Goal: Task Accomplishment & Management: Manage account settings

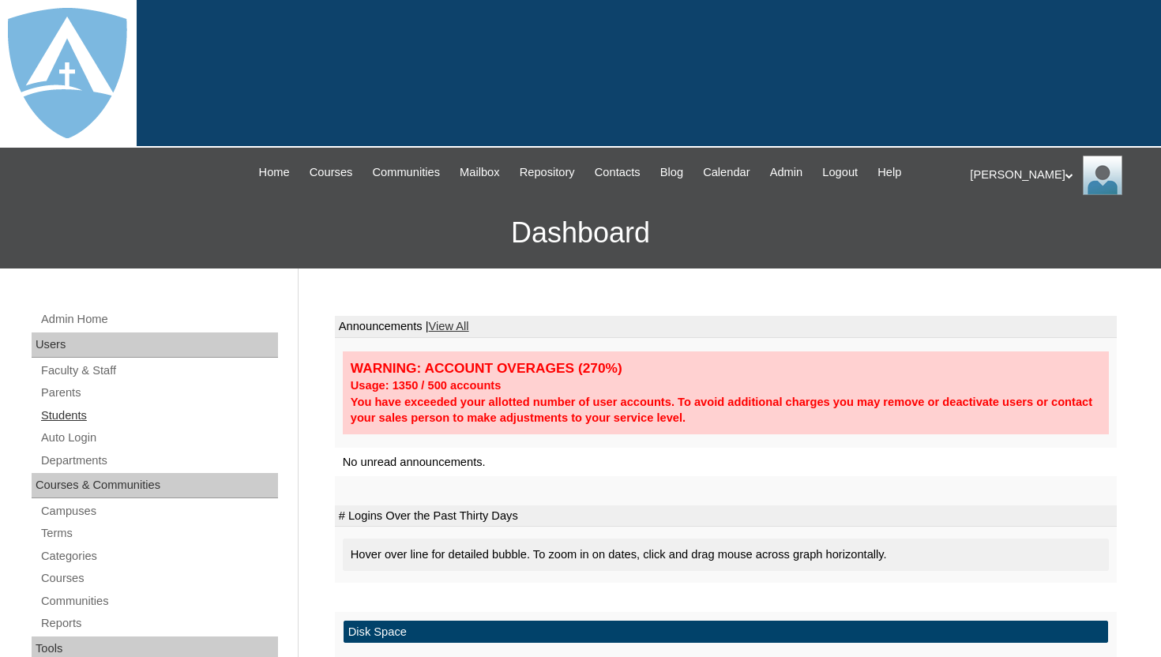
click at [69, 412] on link "Students" at bounding box center [158, 416] width 238 height 20
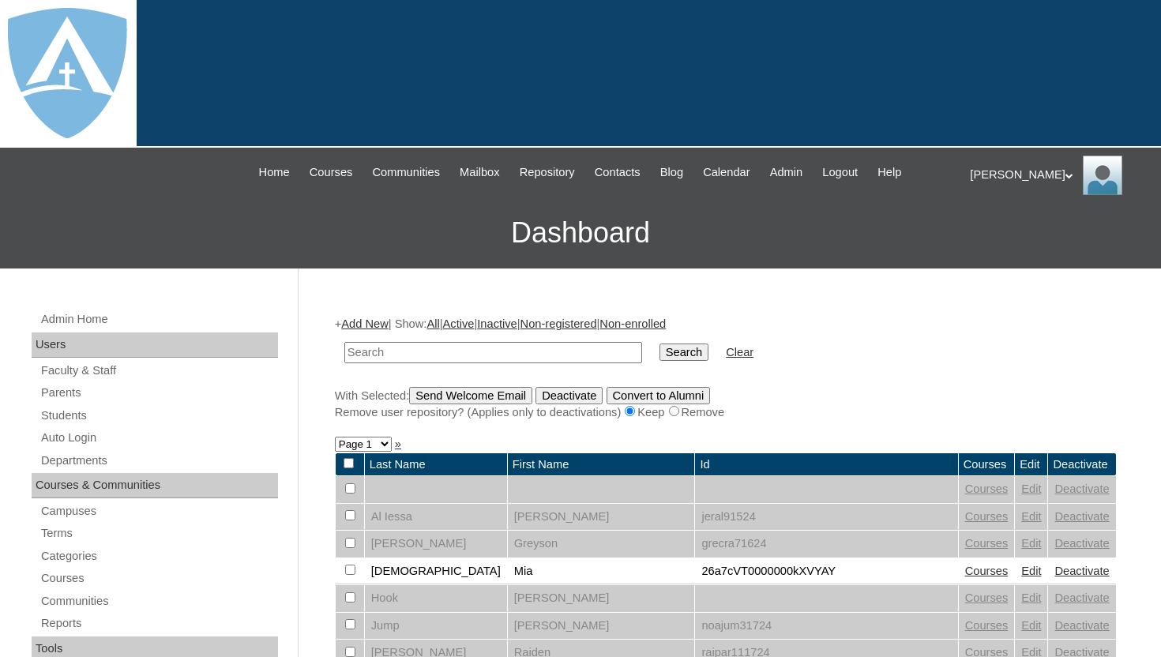
click at [388, 351] on input "text" at bounding box center [493, 352] width 298 height 21
type input "[PERSON_NAME]"
click at [674, 348] on input "Search" at bounding box center [683, 351] width 49 height 17
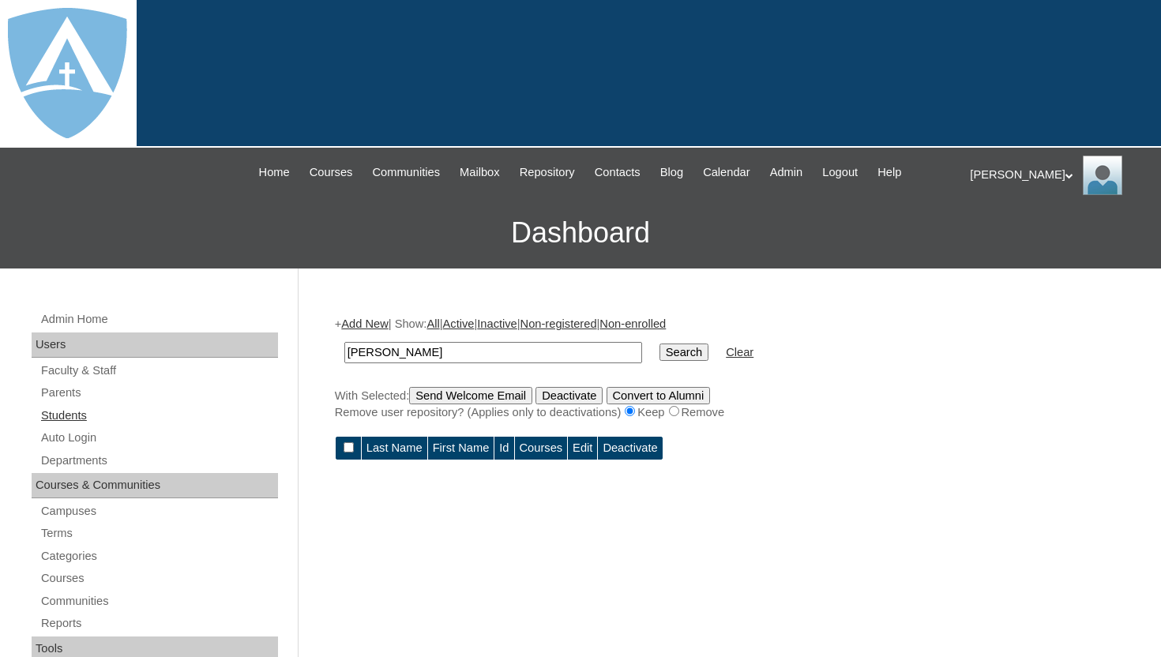
click at [80, 413] on link "Students" at bounding box center [158, 416] width 238 height 20
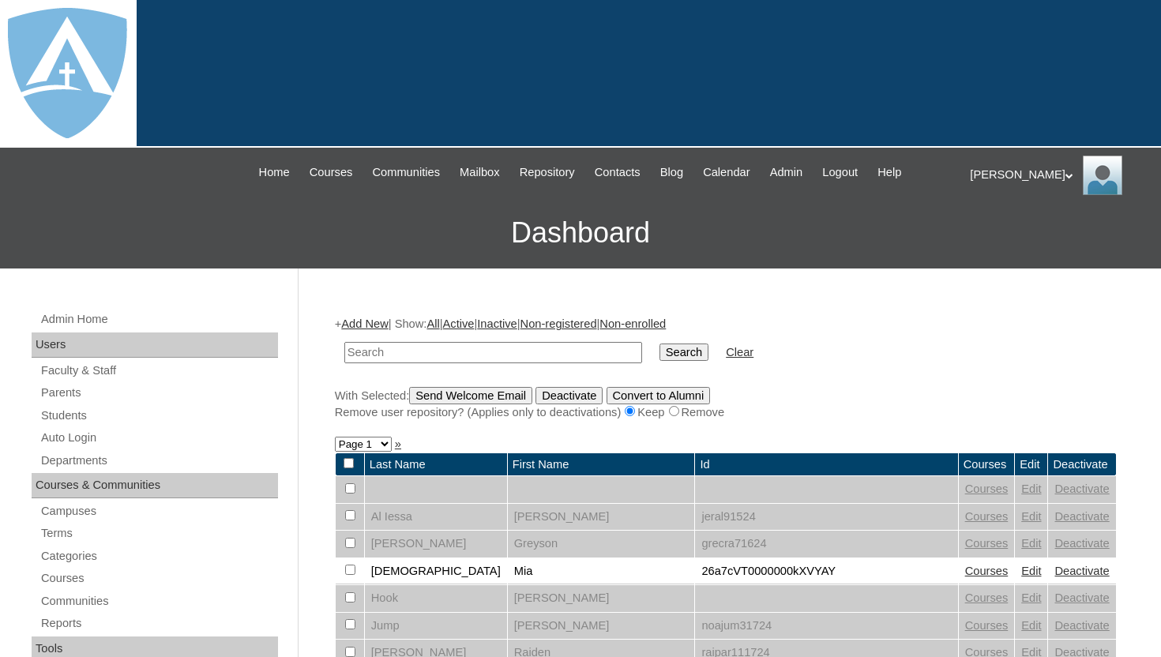
click at [411, 350] on input "text" at bounding box center [493, 352] width 298 height 21
type input "wilso"
click at [666, 355] on input "Search" at bounding box center [683, 351] width 49 height 17
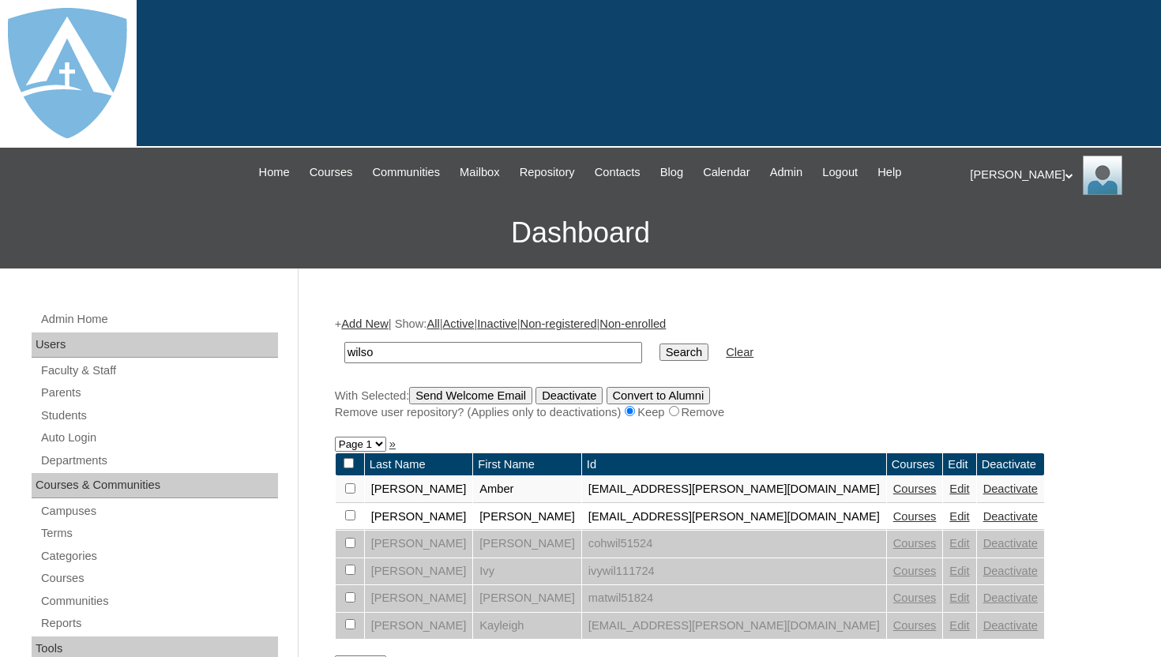
click at [483, 521] on td "Christopher" at bounding box center [527, 517] width 108 height 27
click at [582, 516] on td "26christopher.wilson.06@enlightiumstudent.com" at bounding box center [734, 517] width 304 height 27
click at [893, 518] on link "Courses" at bounding box center [914, 516] width 43 height 13
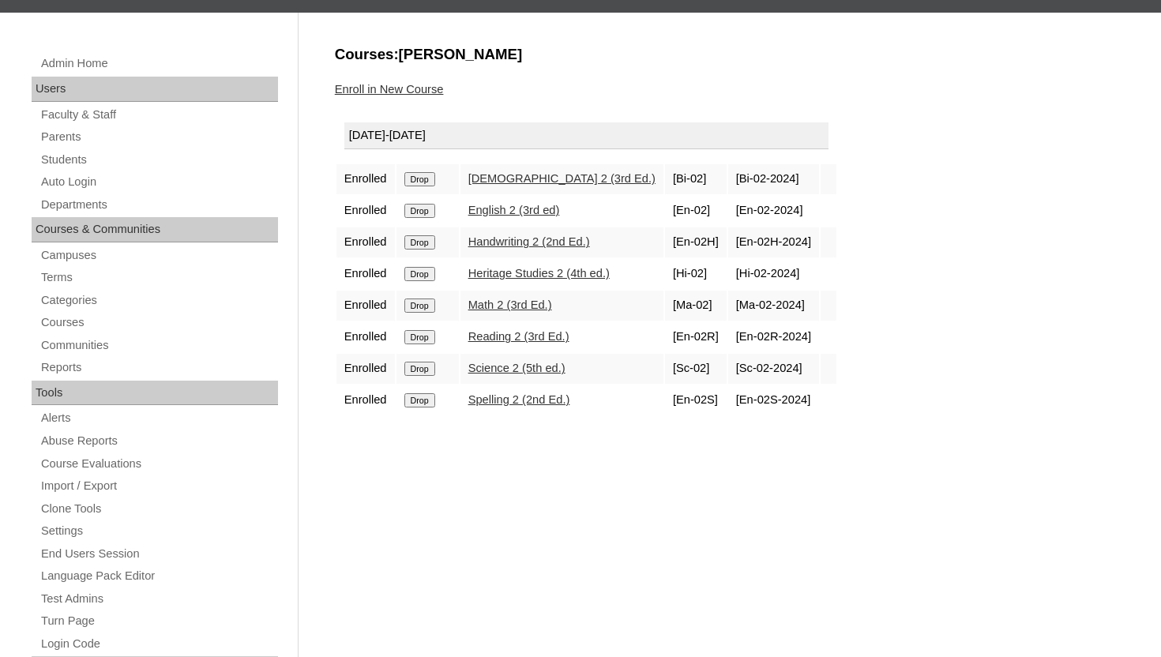
scroll to position [284, 0]
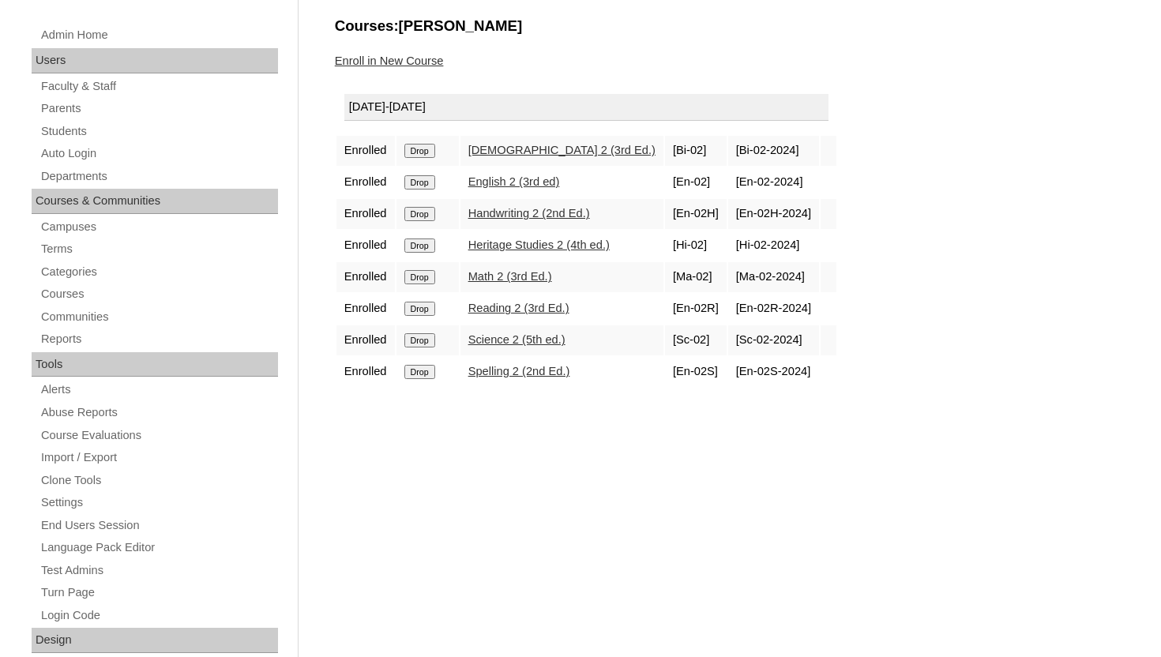
click at [538, 82] on div "Courses:[PERSON_NAME] Enroll in New Course [DATE]-[DATE] Enrolled Drop [DEMOGRA…" at bounding box center [722, 544] width 790 height 1057
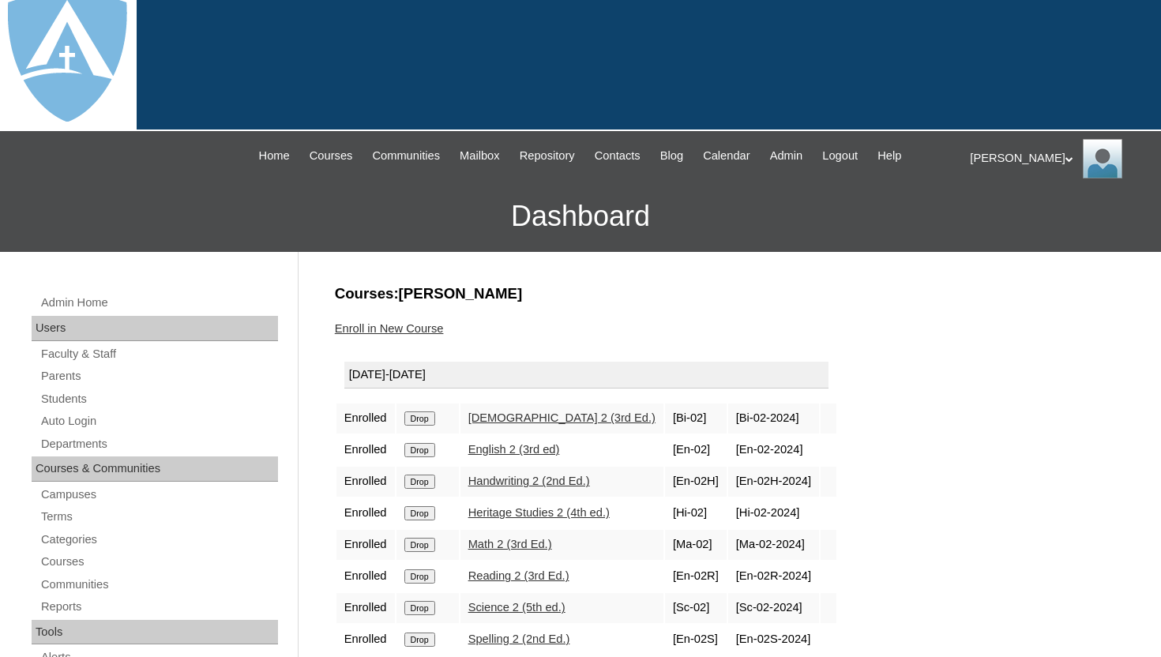
scroll to position [0, 0]
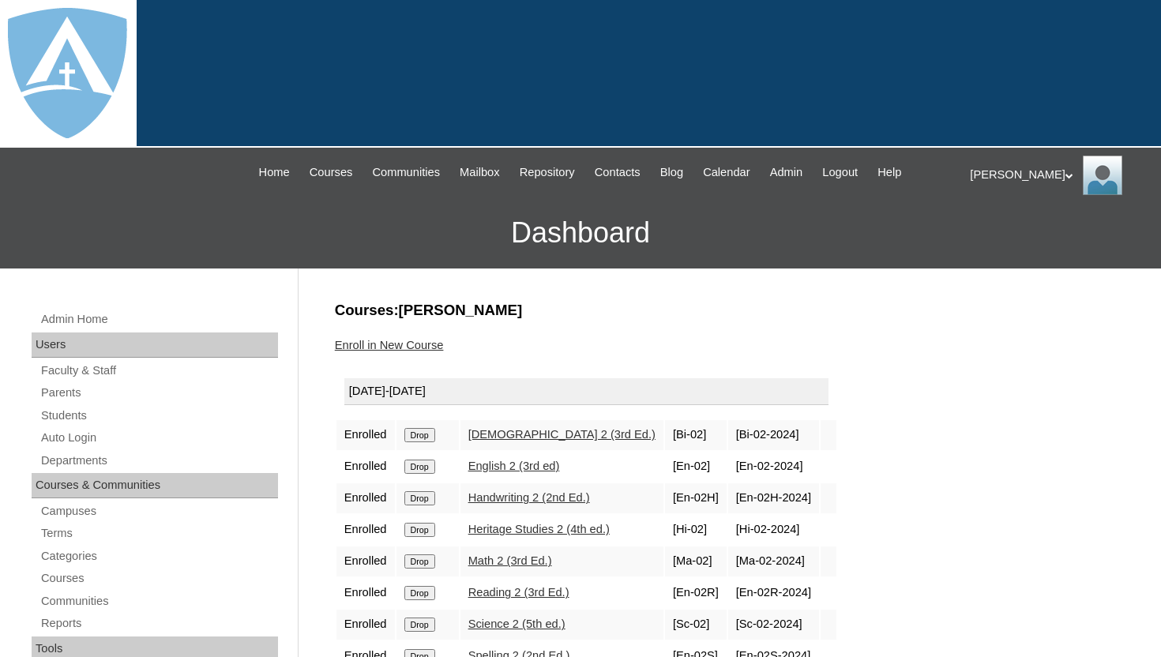
click at [971, 170] on div "[PERSON_NAME] My Profile My Settings Logout" at bounding box center [1057, 175] width 175 height 39
click at [981, 234] on li "Logout" at bounding box center [1017, 237] width 76 height 20
click at [990, 176] on div "Thomas My Profile My Settings Logout" at bounding box center [1057, 175] width 175 height 39
click at [994, 234] on span "Logout" at bounding box center [998, 236] width 32 height 12
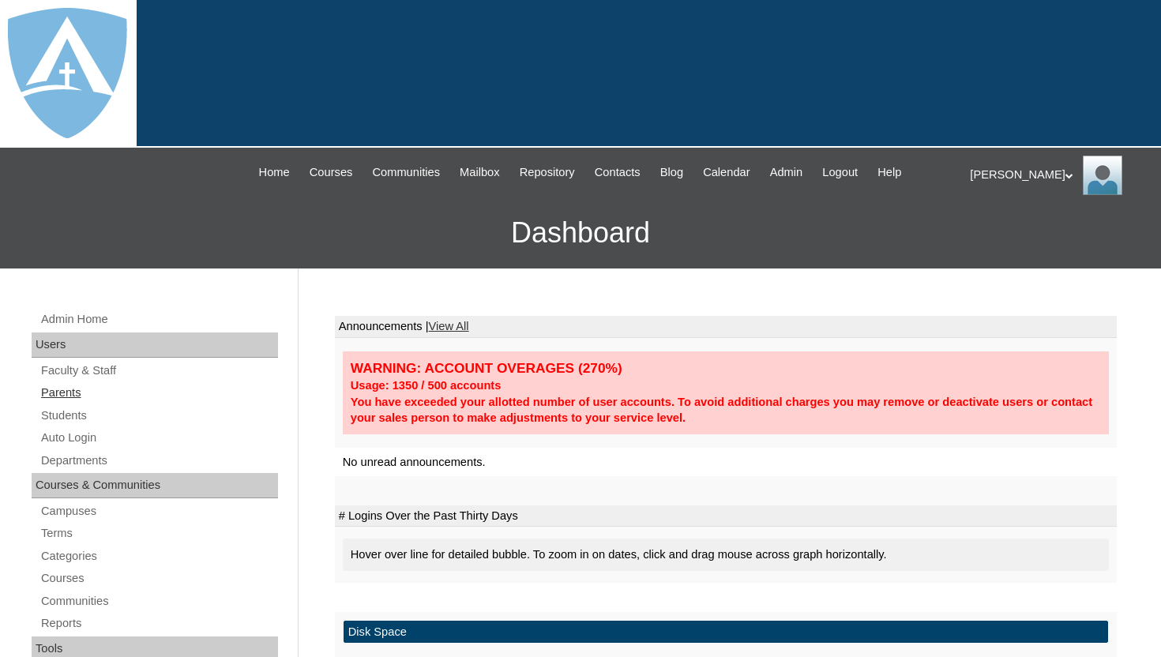
click at [76, 392] on link "Parents" at bounding box center [158, 393] width 238 height 20
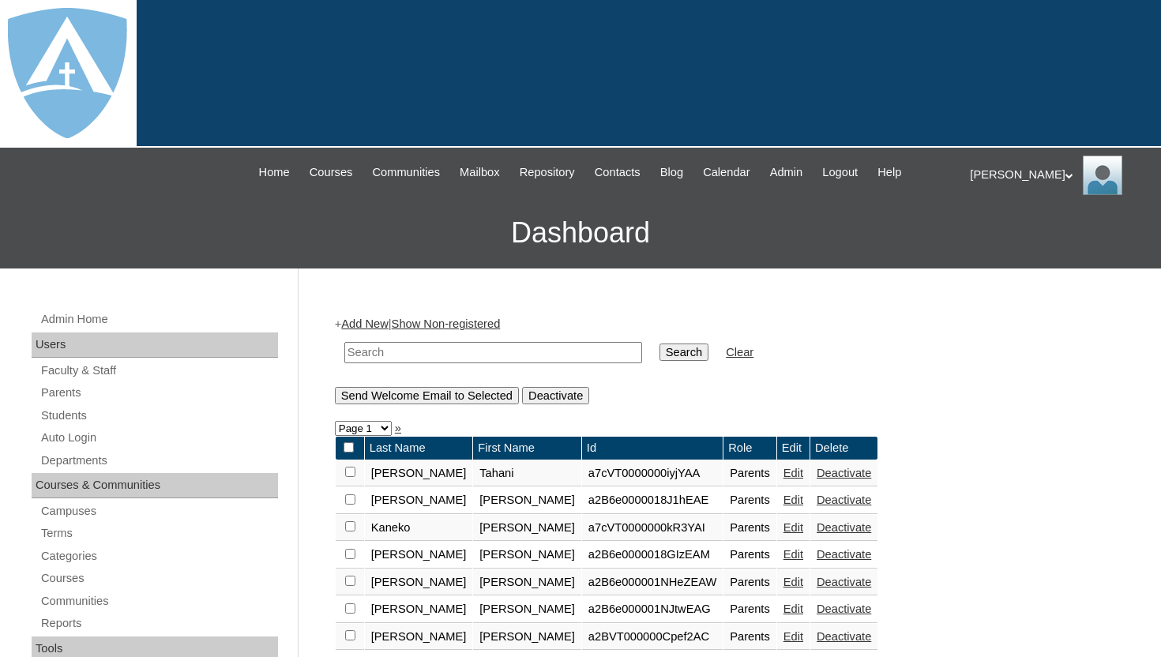
click at [476, 353] on input "text" at bounding box center [493, 352] width 298 height 21
type input "maria"
click at [659, 343] on input "Search" at bounding box center [683, 351] width 49 height 17
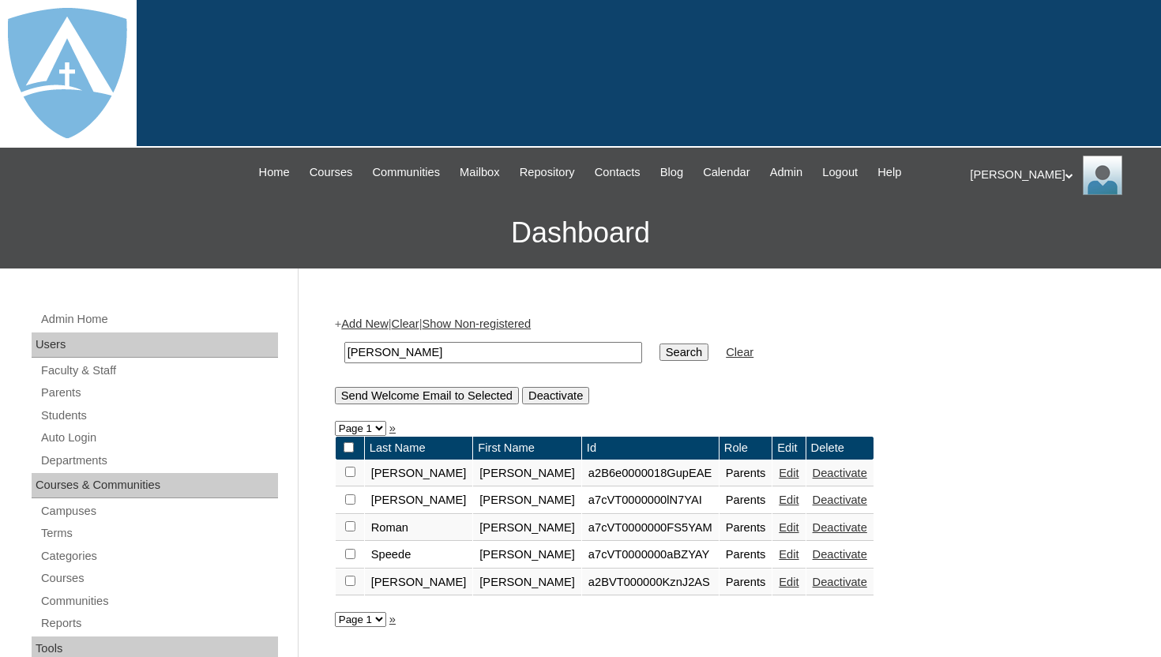
click at [779, 558] on link "Edit" at bounding box center [789, 554] width 20 height 13
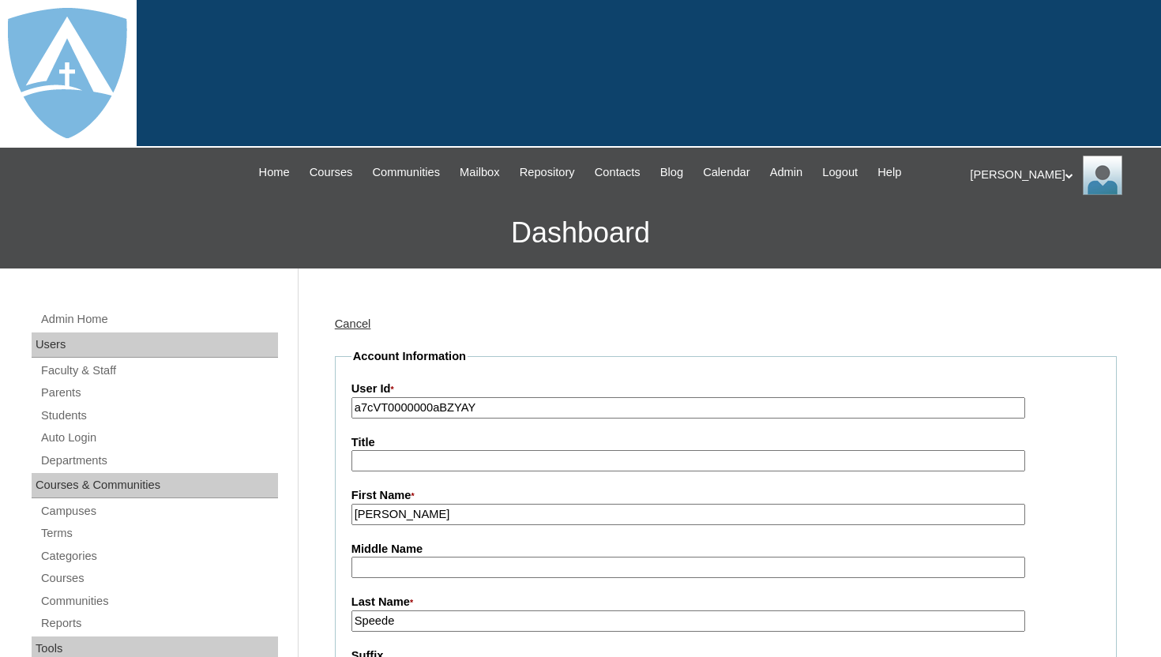
click at [715, 321] on div "Cancel" at bounding box center [726, 324] width 782 height 17
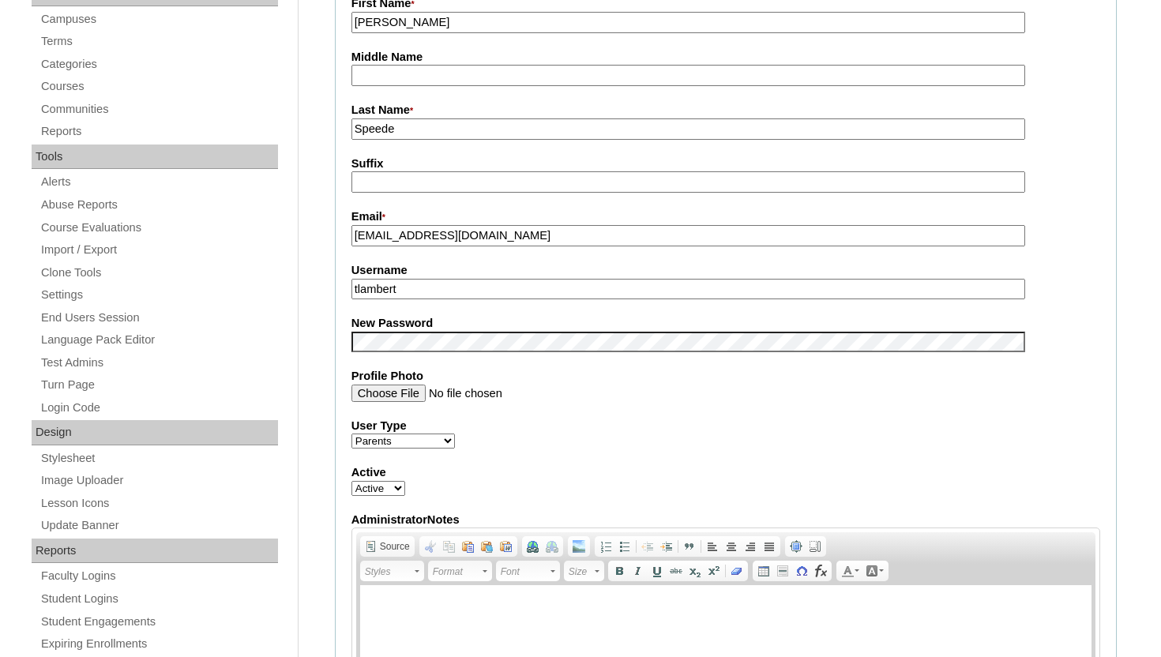
scroll to position [505, 0]
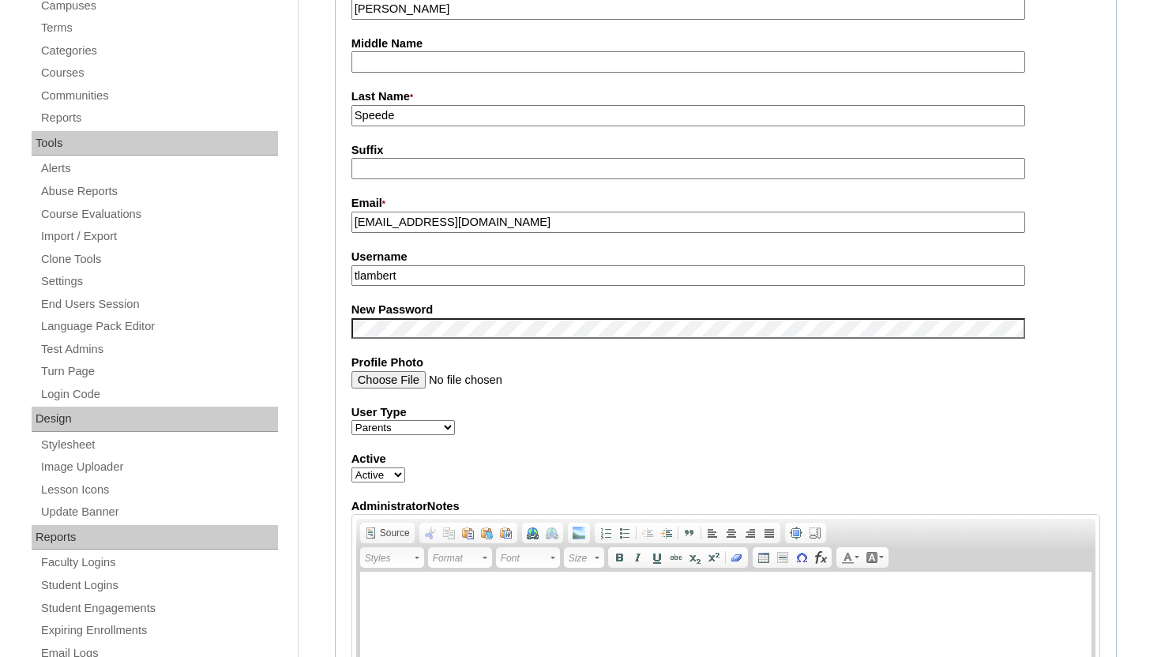
drag, startPoint x: 520, startPoint y: 222, endPoint x: 338, endPoint y: 220, distance: 181.6
click at [337, 221] on fieldset "Account Information User Id * a7cVT0000000aBZYAY Title First Name * [PERSON_NAM…" at bounding box center [726, 315] width 782 height 945
drag, startPoint x: 431, startPoint y: 277, endPoint x: 347, endPoint y: 276, distance: 84.5
click at [346, 276] on fieldset "Account Information User Id * a7cVT0000000aBZYAY Title First Name * [PERSON_NAM…" at bounding box center [726, 315] width 782 height 945
paste input "[EMAIL_ADDRESS][DOMAIN_NAME]"
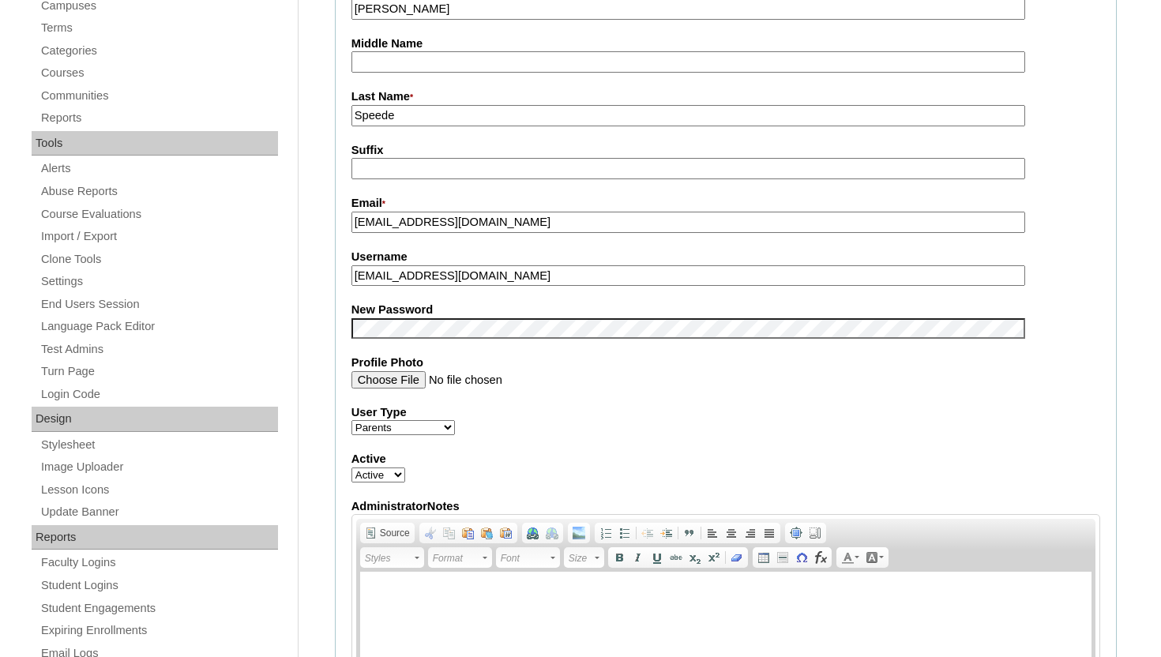
type input "[EMAIL_ADDRESS][DOMAIN_NAME]"
click at [1109, 362] on fieldset "Account Information User Id * a7cVT0000000aBZYAY Title First Name * Maria Middl…" at bounding box center [726, 315] width 782 height 945
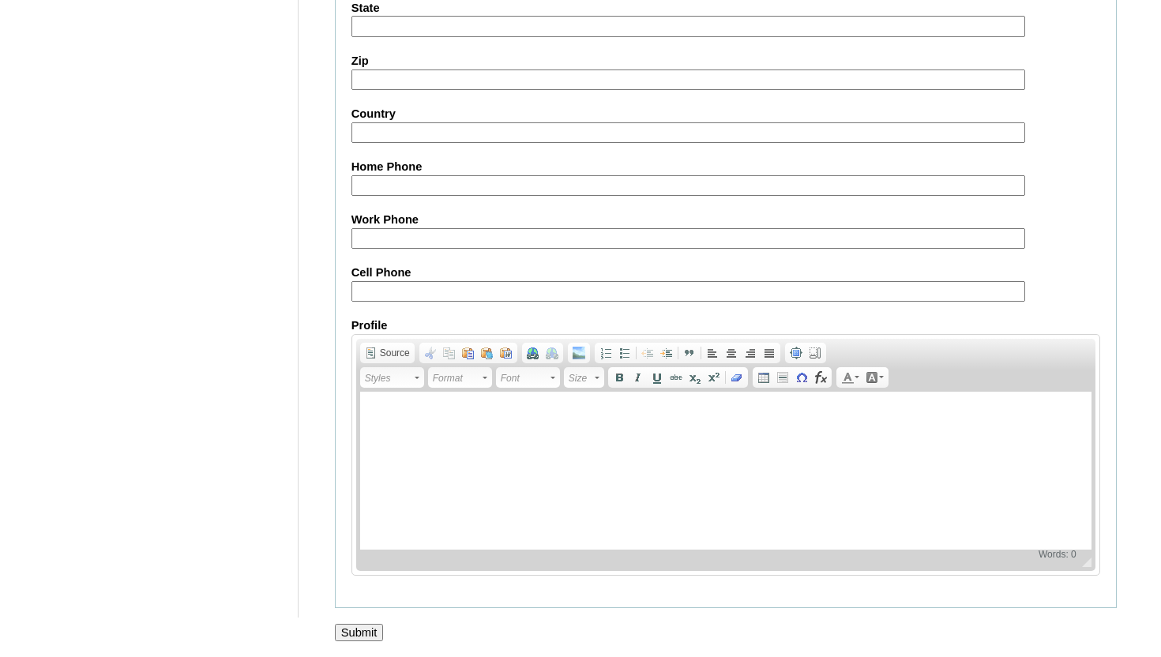
scroll to position [1503, 0]
click at [355, 641] on div at bounding box center [580, 649] width 1161 height 17
click at [361, 631] on input "Submit" at bounding box center [359, 632] width 49 height 17
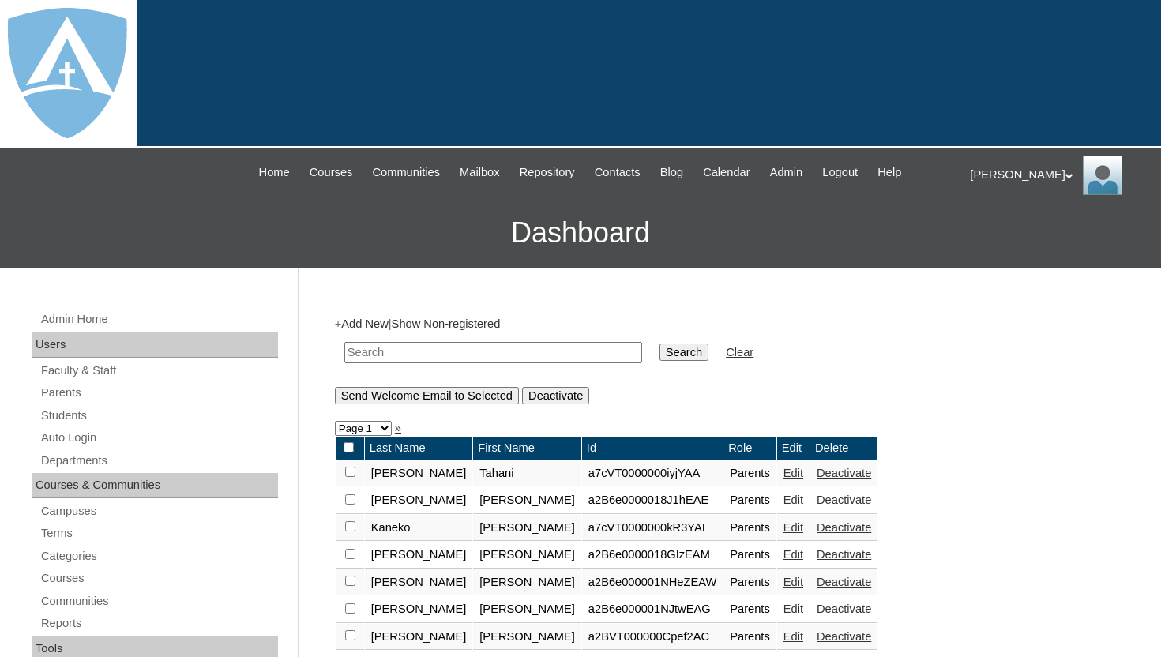
click at [466, 362] on td at bounding box center [492, 352] width 313 height 37
click at [472, 353] on input "text" at bounding box center [493, 352] width 298 height 21
type input "speede"
click at [680, 362] on td "Search" at bounding box center [683, 352] width 65 height 37
click at [673, 349] on input "Search" at bounding box center [683, 351] width 49 height 17
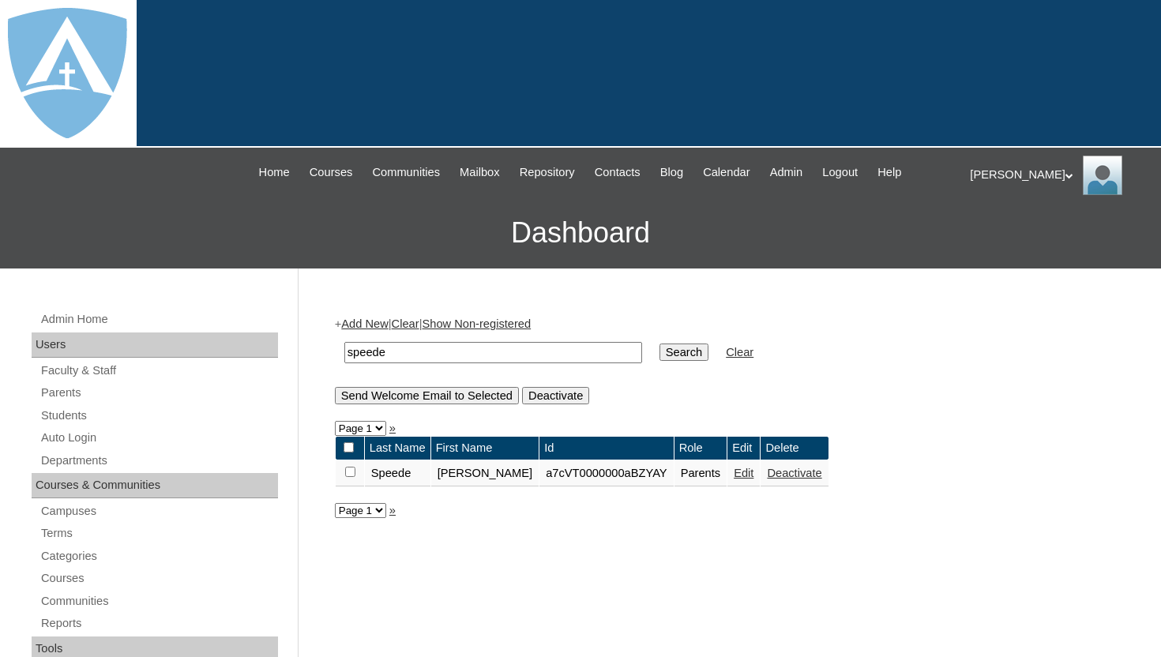
click at [734, 470] on link "Edit" at bounding box center [744, 473] width 20 height 13
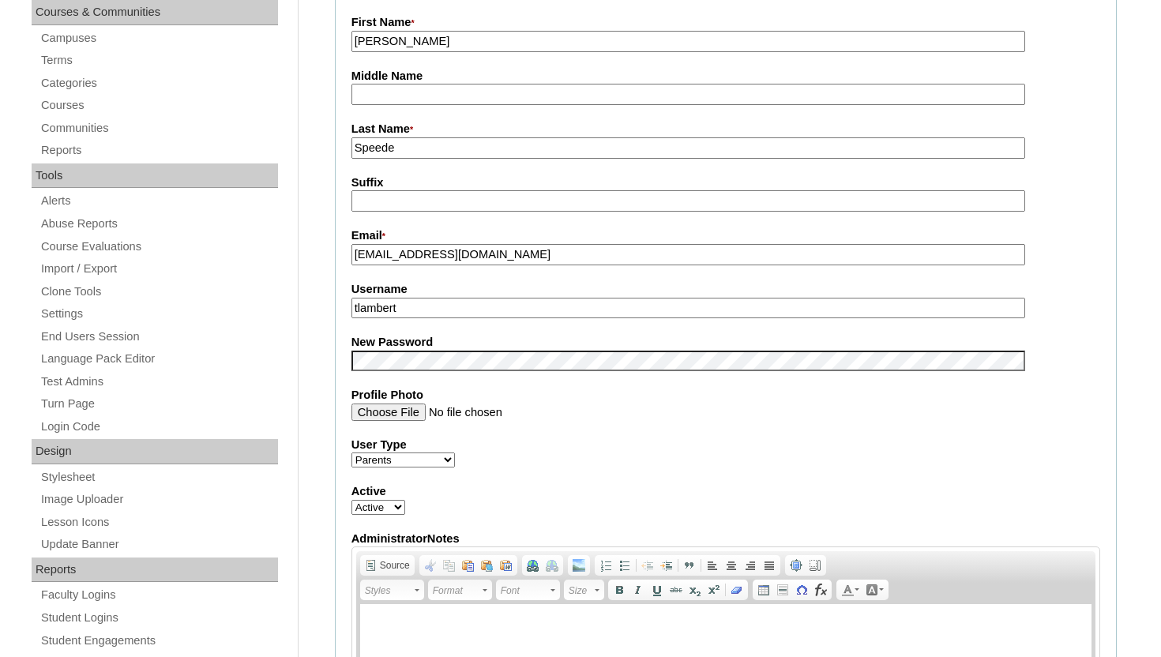
scroll to position [474, 0]
drag, startPoint x: 524, startPoint y: 261, endPoint x: 348, endPoint y: 257, distance: 175.3
click at [348, 257] on fieldset "Account Information User Id * a7cVT0000000aBZYAY Title First Name * Maria Middl…" at bounding box center [726, 346] width 782 height 945
drag, startPoint x: 414, startPoint y: 310, endPoint x: 346, endPoint y: 304, distance: 68.1
click at [344, 305] on fieldset "Account Information User Id * a7cVT0000000aBZYAY Title First Name * Maria Middl…" at bounding box center [726, 346] width 782 height 945
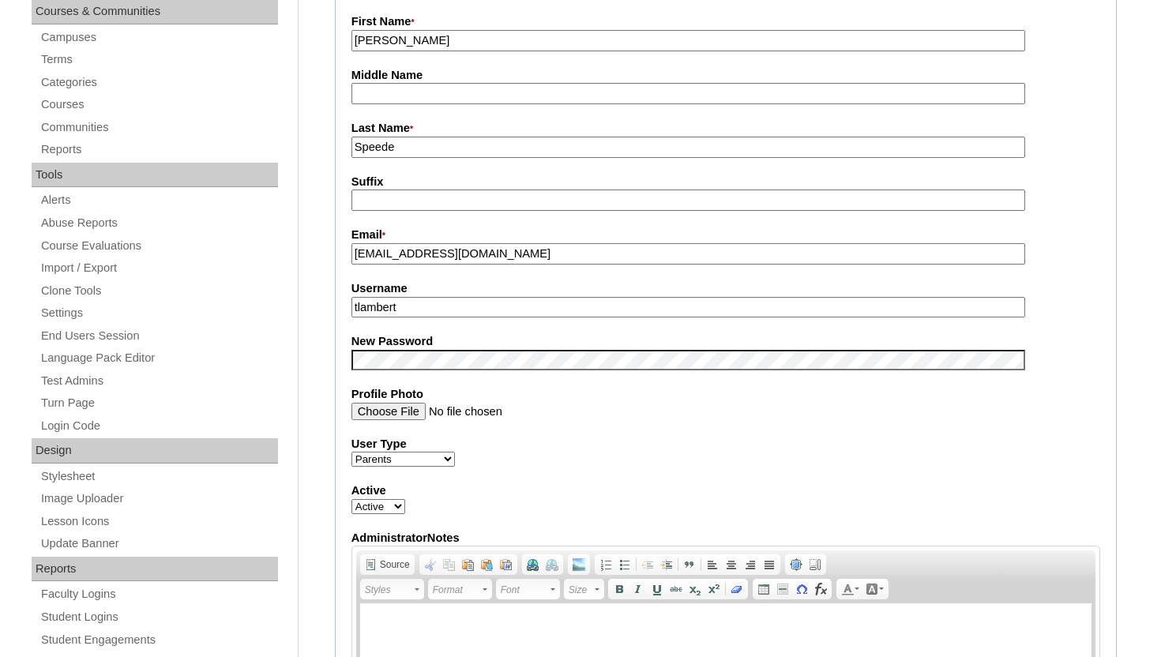
paste input "maria_speede@yahoo.com"
type input "maria_speede@yahoo.com"
click at [1088, 364] on div "New Password" at bounding box center [725, 351] width 749 height 37
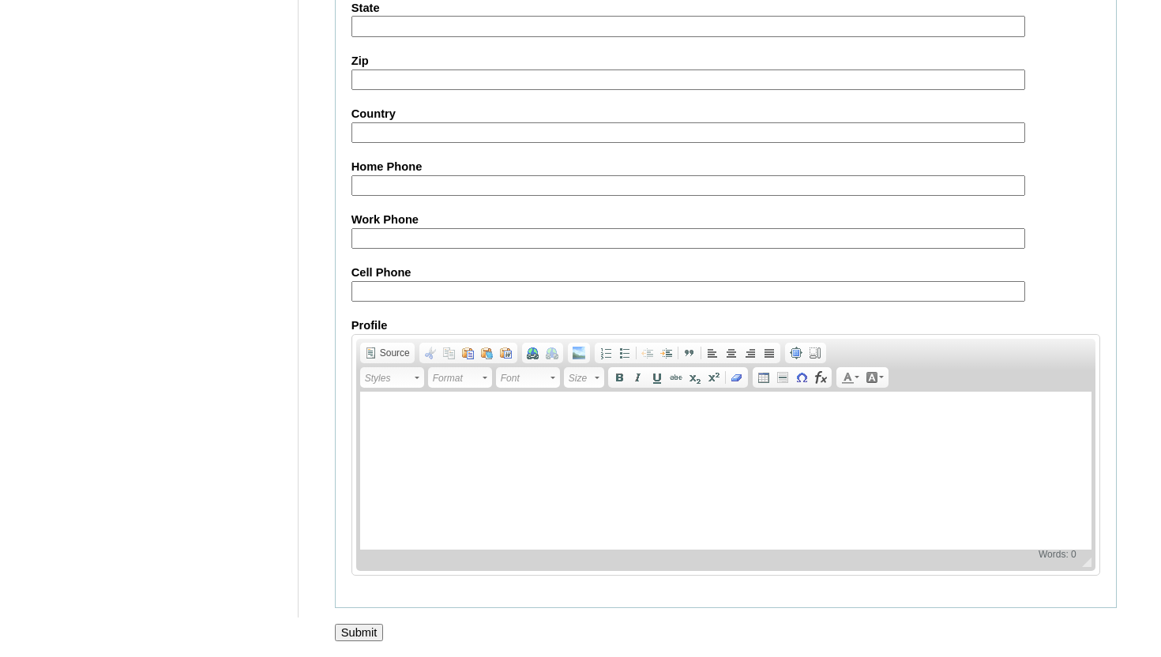
scroll to position [1503, 0]
click at [370, 629] on input "Submit" at bounding box center [359, 632] width 49 height 17
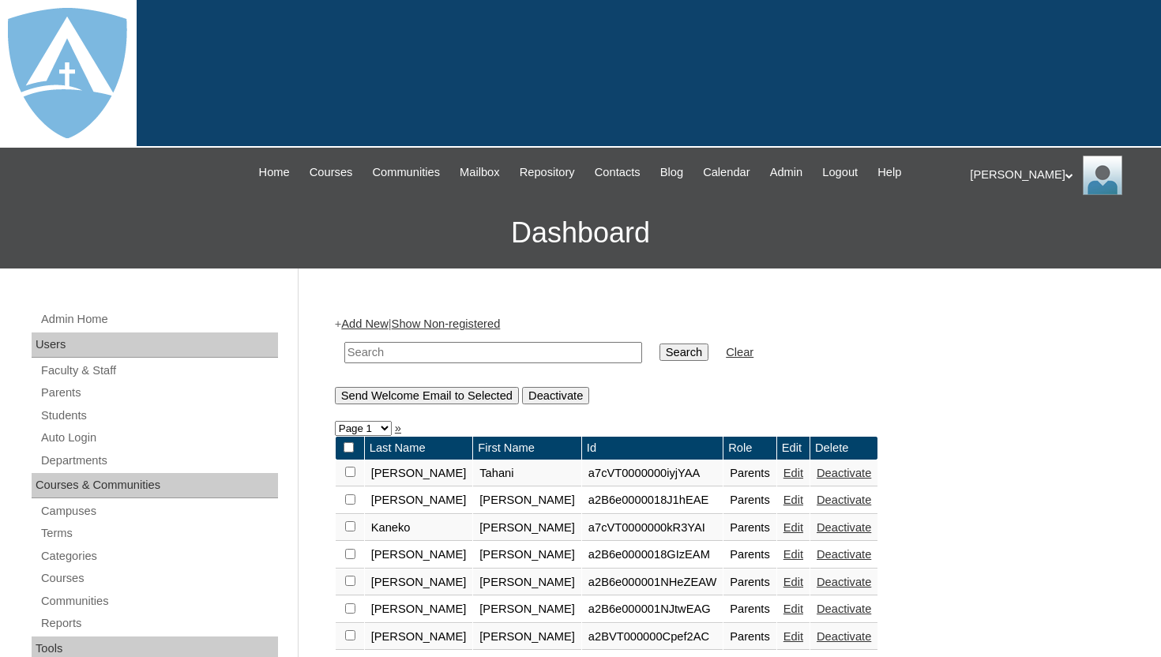
drag, startPoint x: 956, startPoint y: 276, endPoint x: 970, endPoint y: 296, distance: 23.9
click at [841, 356] on form "Search Clear" at bounding box center [726, 352] width 782 height 40
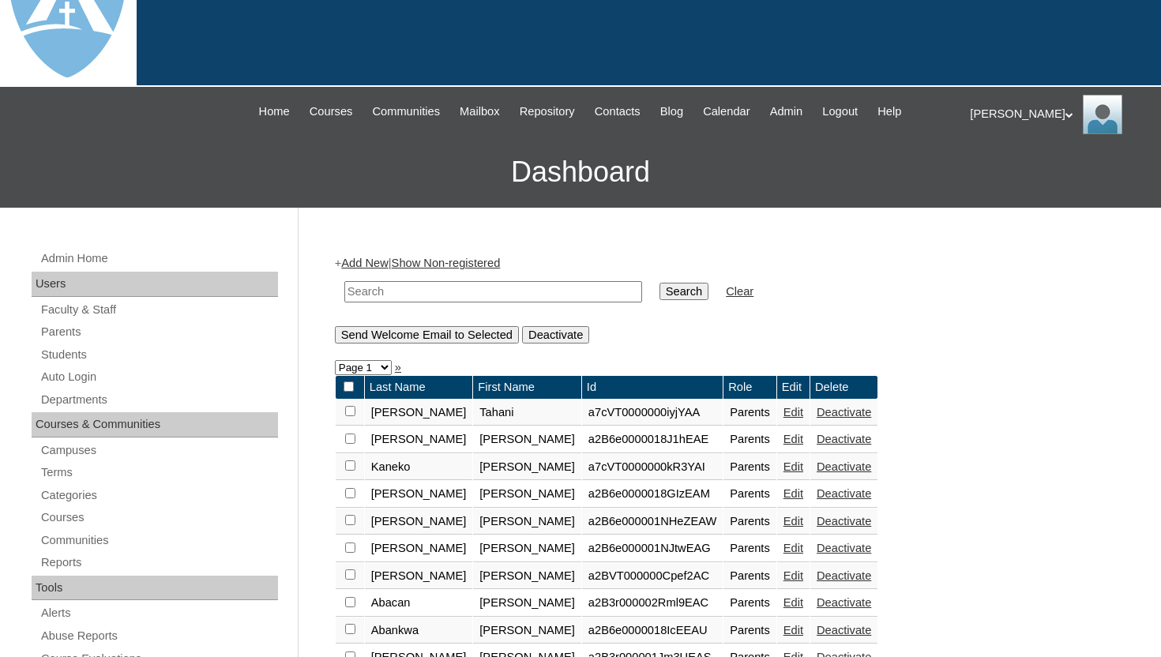
scroll to position [63, 0]
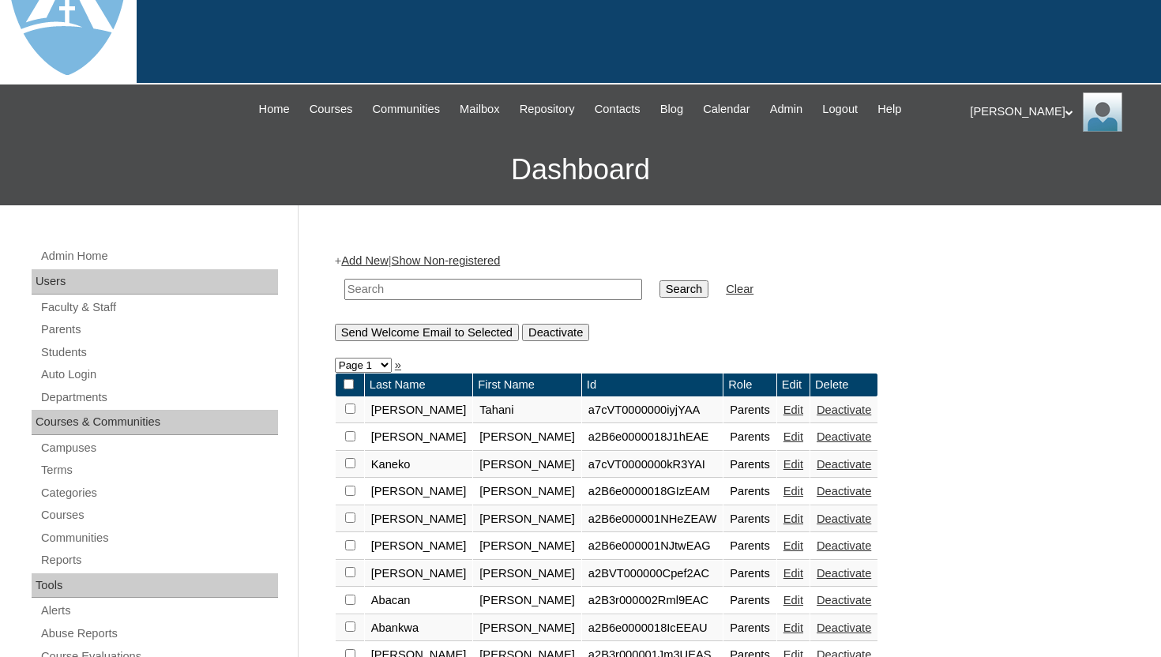
click at [472, 298] on input "text" at bounding box center [493, 289] width 298 height 21
click at [858, 110] on span "Logout" at bounding box center [840, 109] width 36 height 18
